Goal: Task Accomplishment & Management: Use online tool/utility

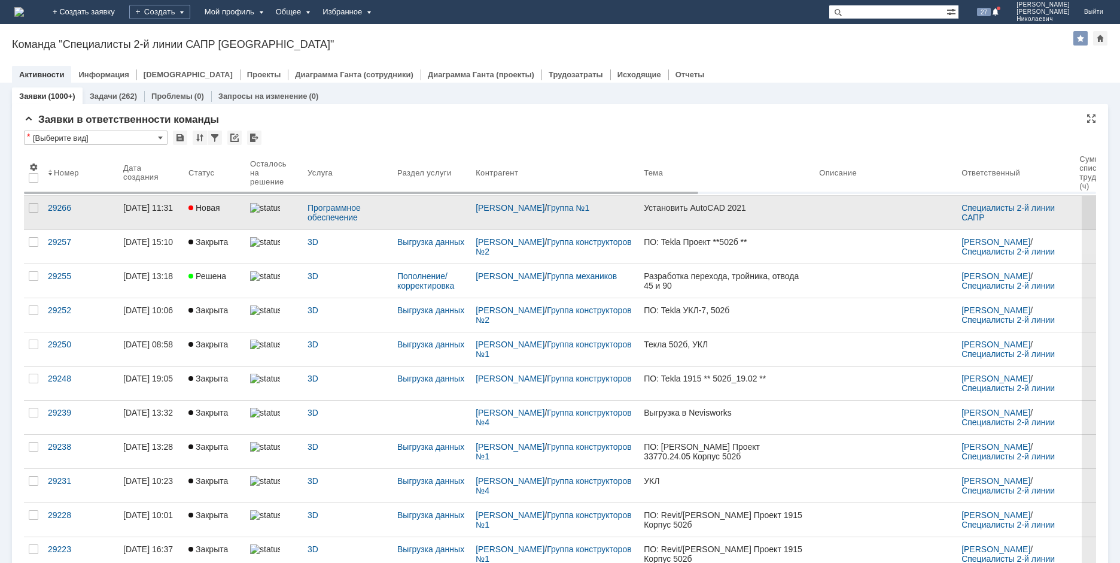
click at [756, 221] on link "Установить AutoCAD 2021" at bounding box center [726, 213] width 175 height 34
